Goal: Task Accomplishment & Management: Use online tool/utility

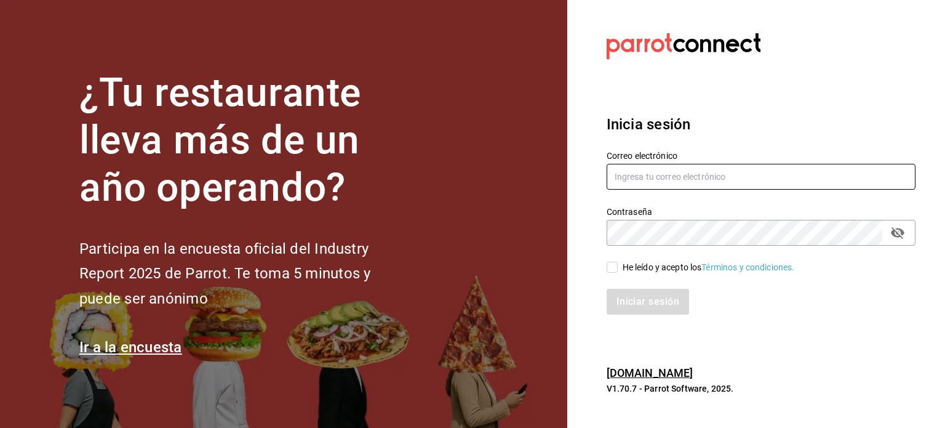
type input "[EMAIL_ADDRESS][DOMAIN_NAME]"
click at [611, 263] on input "He leído y acepto los Términos y condiciones." at bounding box center [612, 267] width 11 height 11
checkbox input "true"
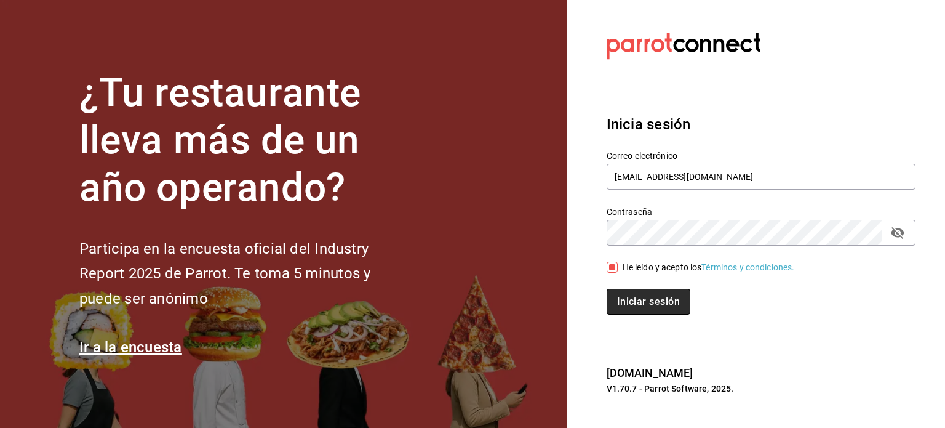
click at [633, 309] on button "Iniciar sesión" at bounding box center [649, 302] width 84 height 26
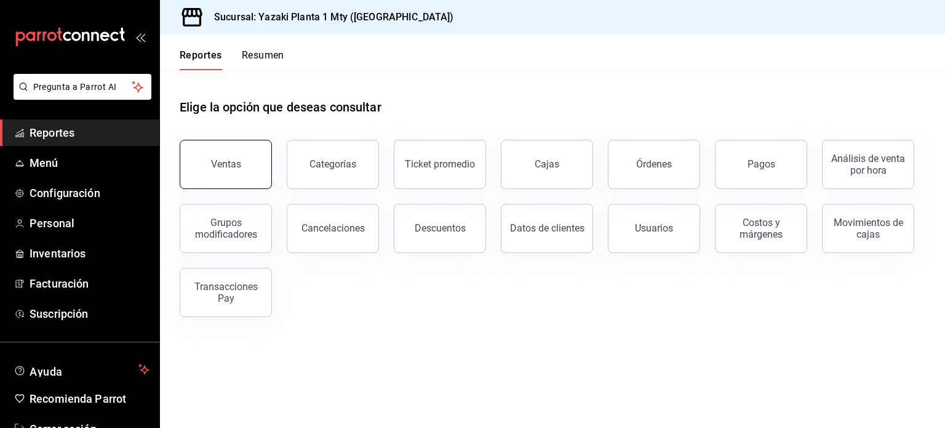
click at [245, 151] on button "Ventas" at bounding box center [226, 164] width 92 height 49
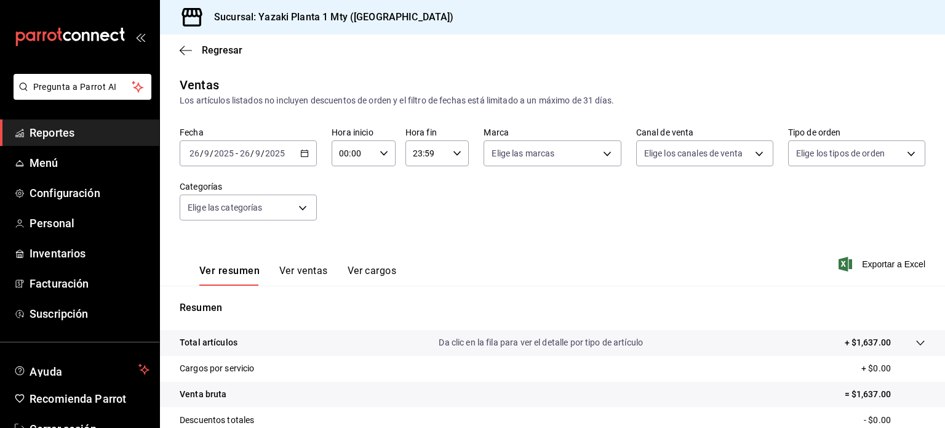
click at [303, 158] on div "2025-09-26 26 / 9 / 2025 - 2025-09-26 26 / 9 / 2025" at bounding box center [248, 153] width 137 height 26
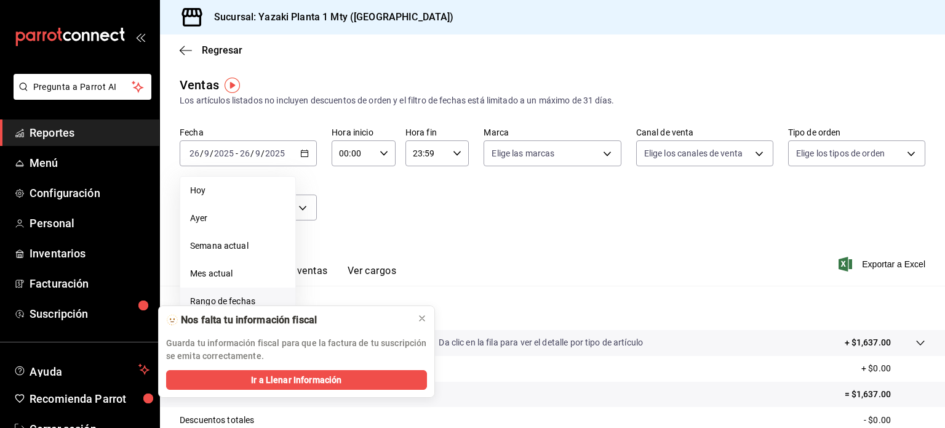
click at [222, 300] on span "Rango de fechas" at bounding box center [237, 301] width 95 height 13
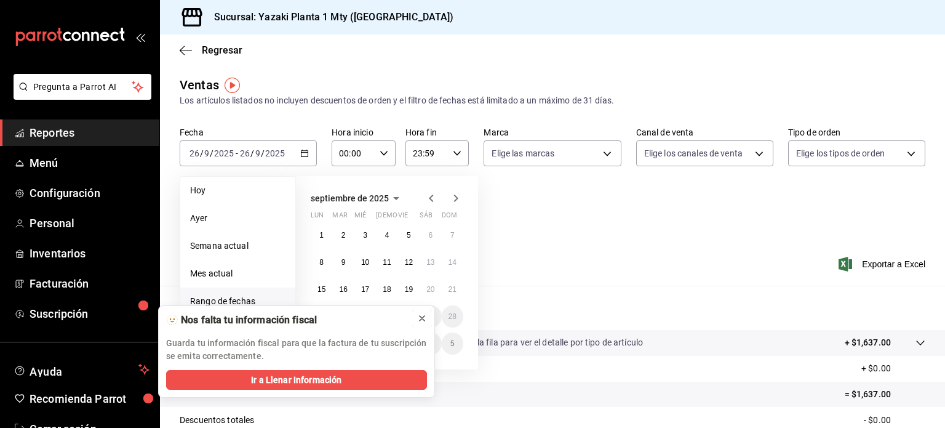
click at [420, 317] on icon at bounding box center [422, 318] width 10 height 10
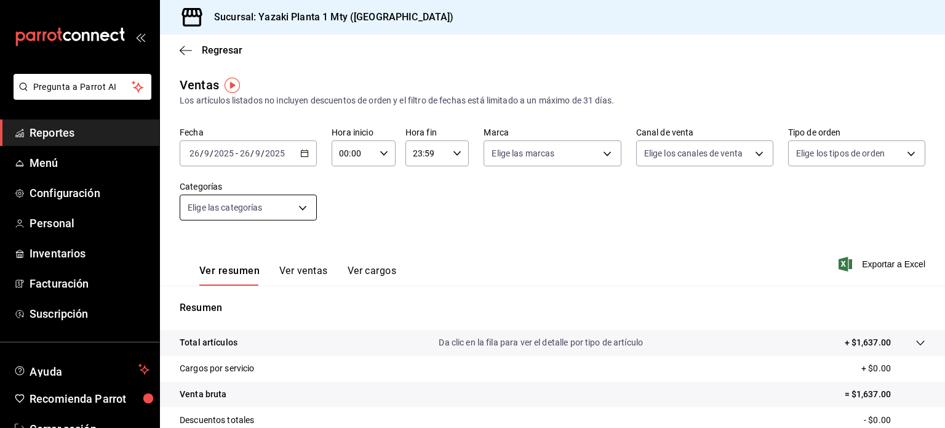
click at [300, 204] on body "Pregunta a Parrot AI Reportes Menú Configuración Personal Inventarios Facturaci…" at bounding box center [472, 214] width 945 height 428
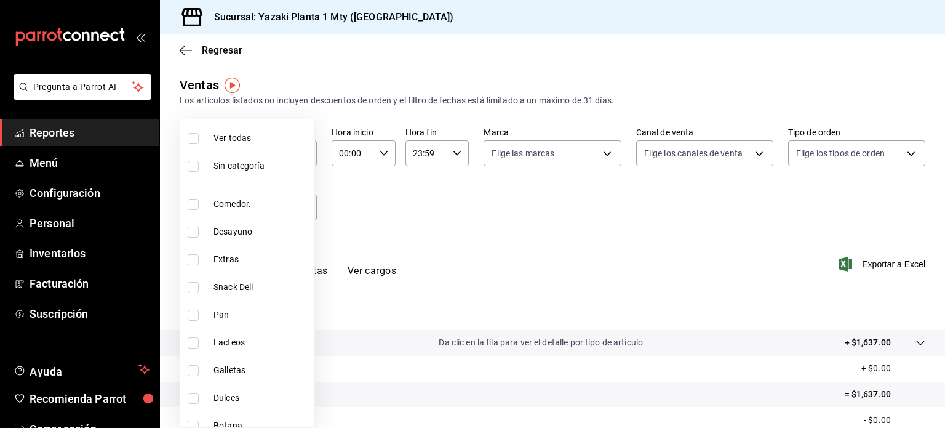
click at [340, 179] on div at bounding box center [472, 214] width 945 height 428
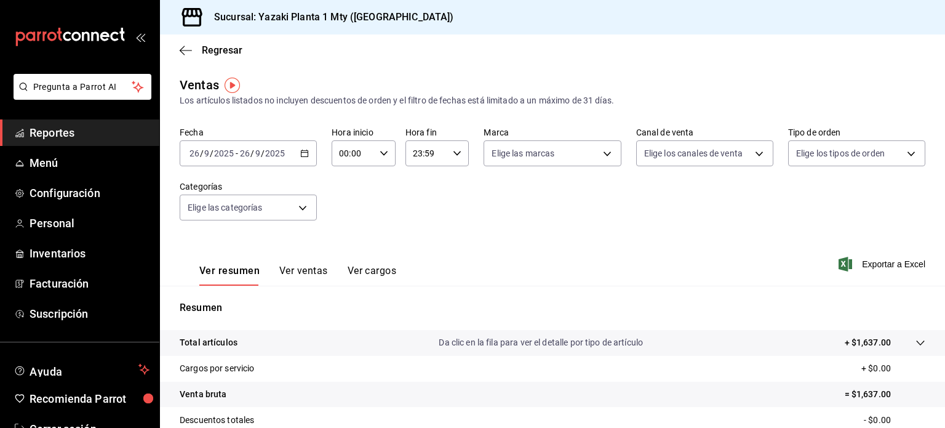
click at [303, 143] on div "2025-09-26 26 / 9 / 2025 - 2025-09-26 26 / 9 / 2025" at bounding box center [248, 153] width 137 height 26
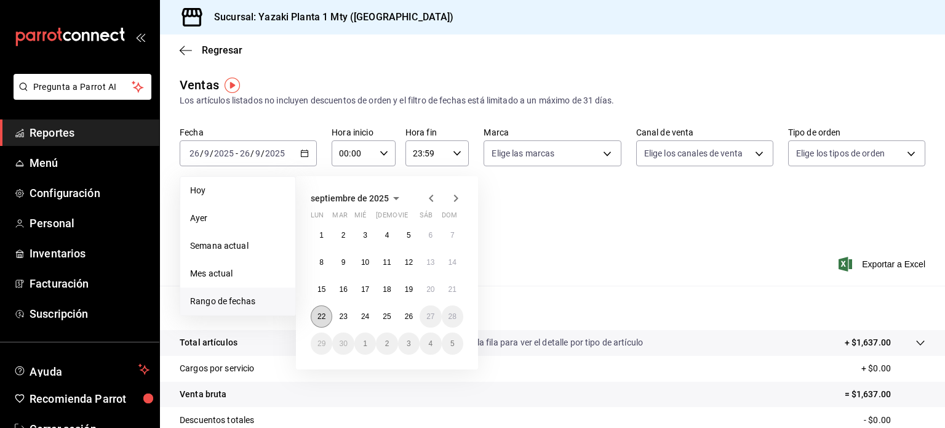
click at [325, 318] on abbr "22" at bounding box center [322, 316] width 8 height 9
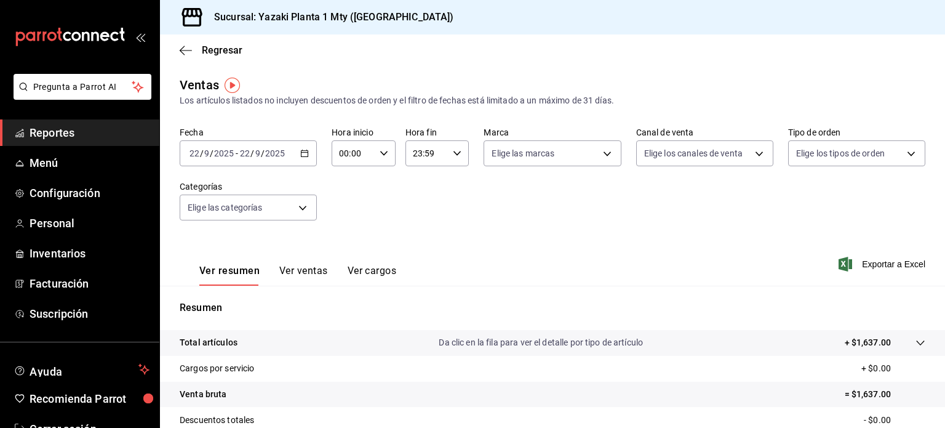
click at [325, 318] on div "Resumen Total artículos Da clic en la fila para ver el detalle por tipo de artí…" at bounding box center [552, 425] width 785 height 250
click at [293, 214] on body "Pregunta a Parrot AI Reportes Menú Configuración Personal Inventarios Facturaci…" at bounding box center [472, 214] width 945 height 428
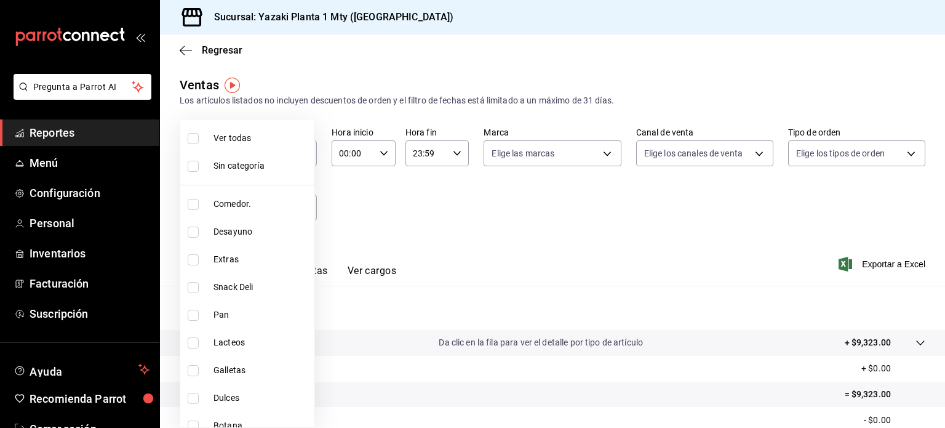
click at [240, 212] on li "Comedor." at bounding box center [247, 204] width 134 height 28
type input "b2406fd6-3cc7-4249-91f5-76f69ebed61f"
checkbox input "true"
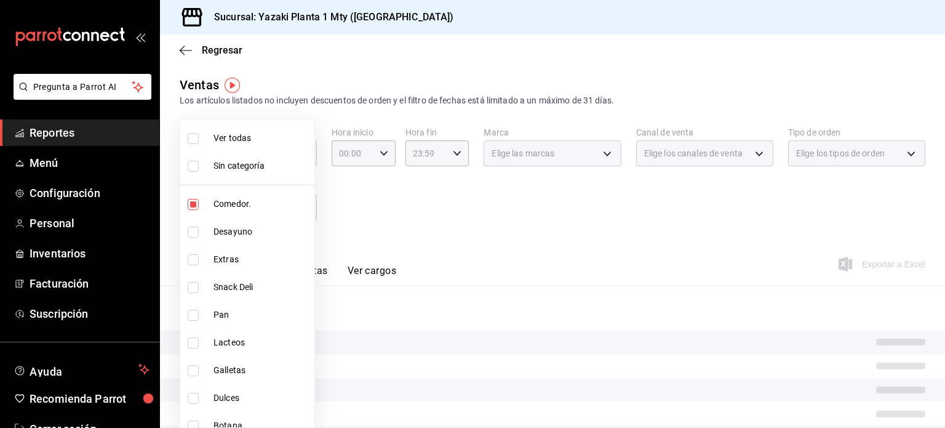
click at [236, 225] on span "Desayuno" at bounding box center [262, 231] width 96 height 13
type input "b2406fd6-3cc7-4249-91f5-76f69ebed61f,9435b595-cd81-41f8-af61-7164d5a42b13"
checkbox input "true"
click at [224, 260] on span "Extras" at bounding box center [262, 259] width 96 height 13
type input "b2406fd6-3cc7-4249-91f5-76f69ebed61f,9435b595-cd81-41f8-af61-7164d5a42b13,78913…"
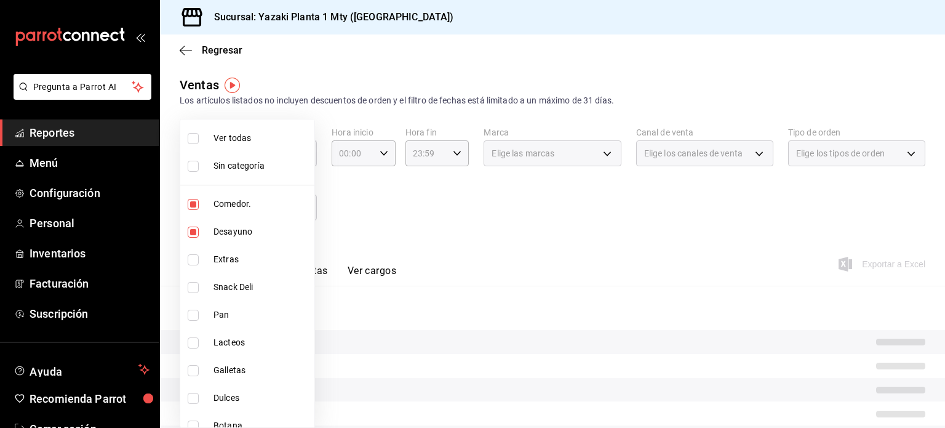
checkbox input "true"
click at [223, 275] on li "Snack Deli" at bounding box center [247, 287] width 134 height 28
type input "b2406fd6-3cc7-4249-91f5-76f69ebed61f,9435b595-cd81-41f8-af61-7164d5a42b13,78913…"
checkbox input "true"
click at [433, 267] on div at bounding box center [472, 214] width 945 height 428
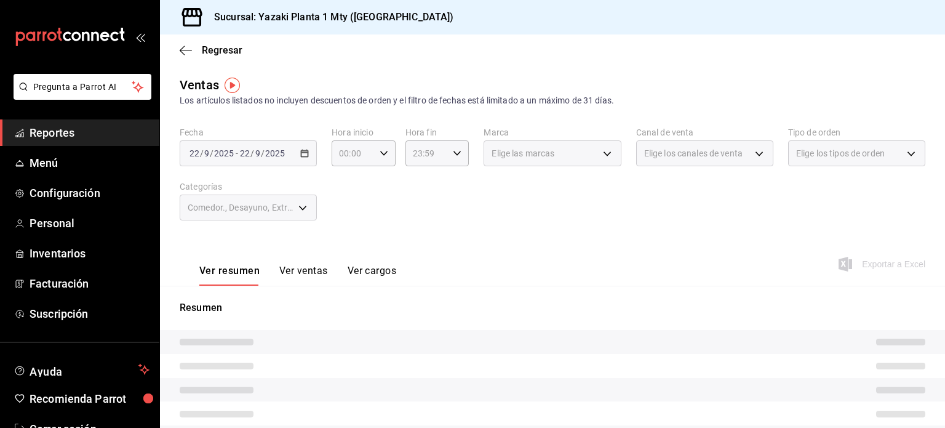
click at [295, 272] on button "Ver ventas" at bounding box center [303, 275] width 49 height 21
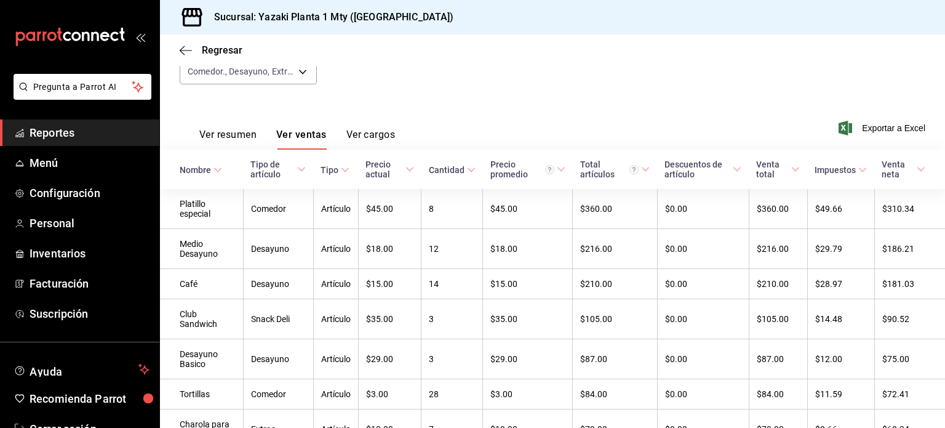
scroll to position [137, 0]
